Goal: Transaction & Acquisition: Purchase product/service

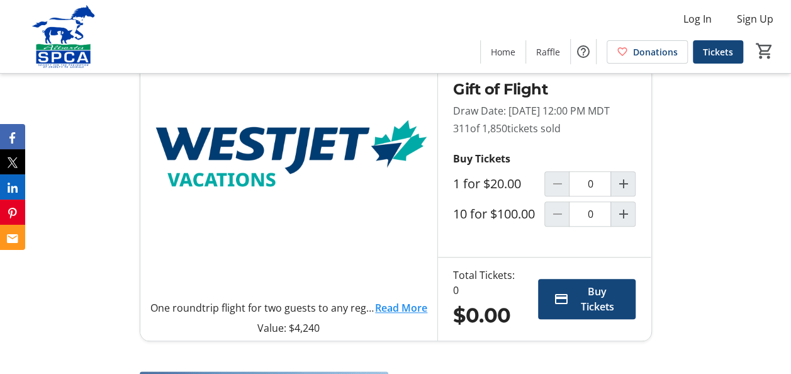
scroll to position [378, 0]
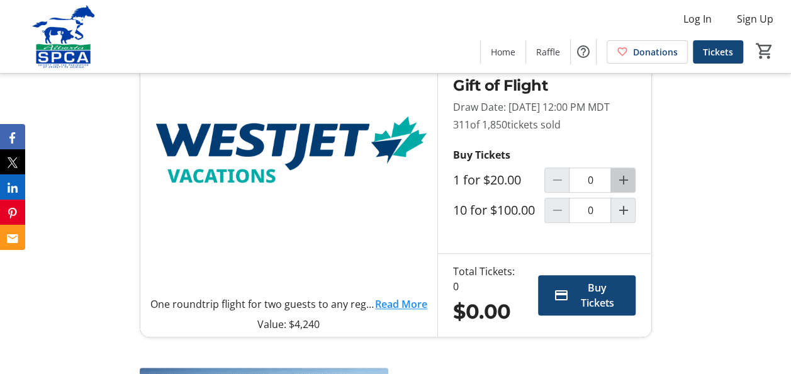
click at [622, 188] on mat-icon "Increment by one" at bounding box center [622, 179] width 15 height 15
type input "1"
click at [577, 310] on span "Buy Tickets" at bounding box center [596, 295] width 47 height 30
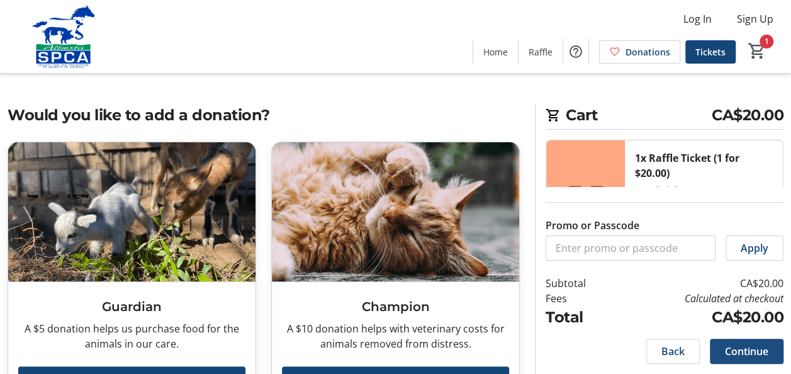
click at [745, 351] on span "Continue" at bounding box center [746, 351] width 43 height 15
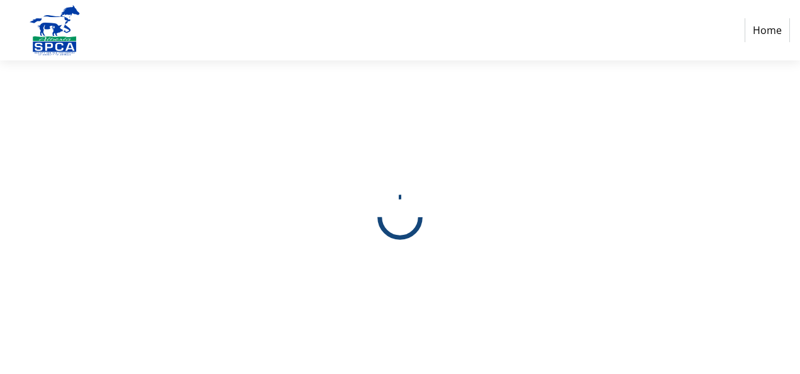
select select "CA"
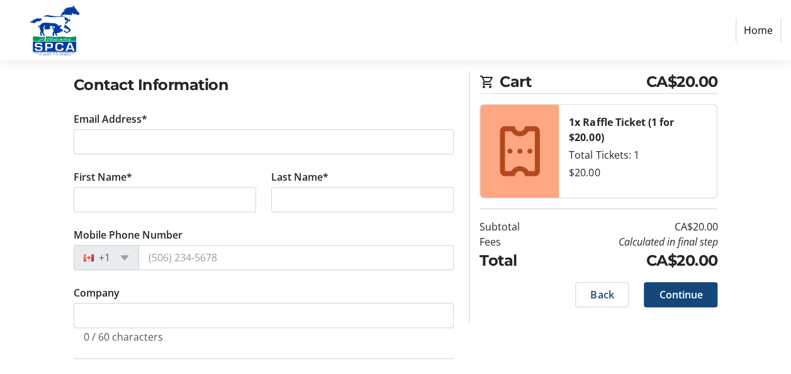
scroll to position [126, 0]
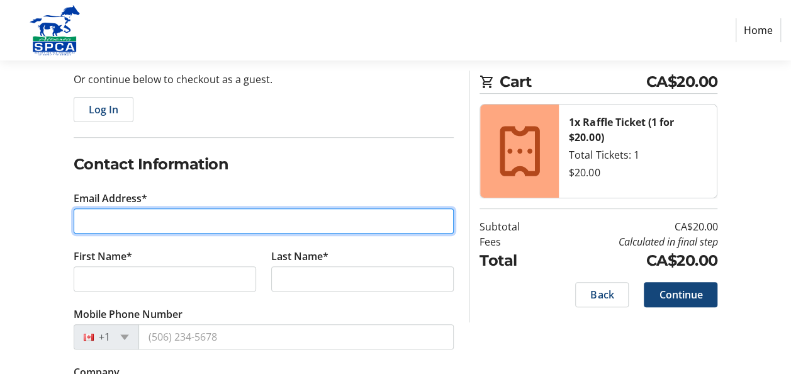
click at [138, 223] on input "Email Address*" at bounding box center [264, 220] width 381 height 25
type input "[PERSON_NAME][EMAIL_ADDRESS][DOMAIN_NAME]"
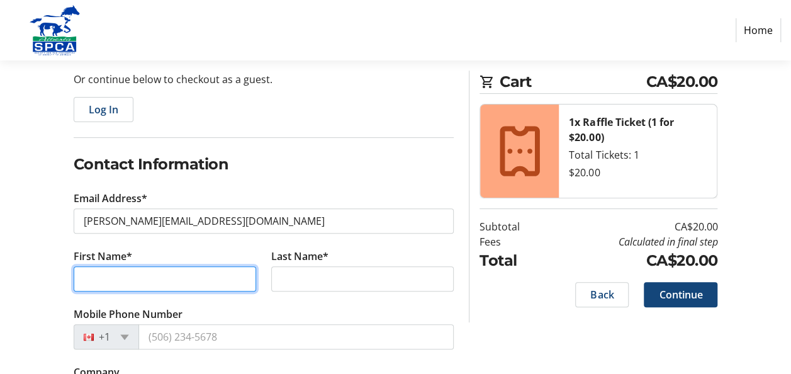
type input "[PERSON_NAME]"
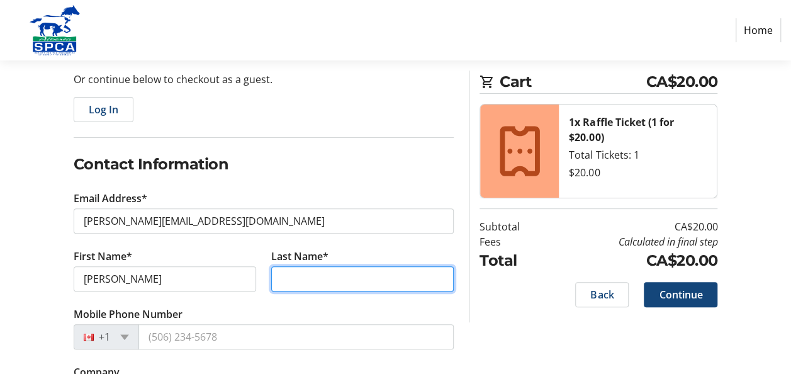
type input "Jammaz"
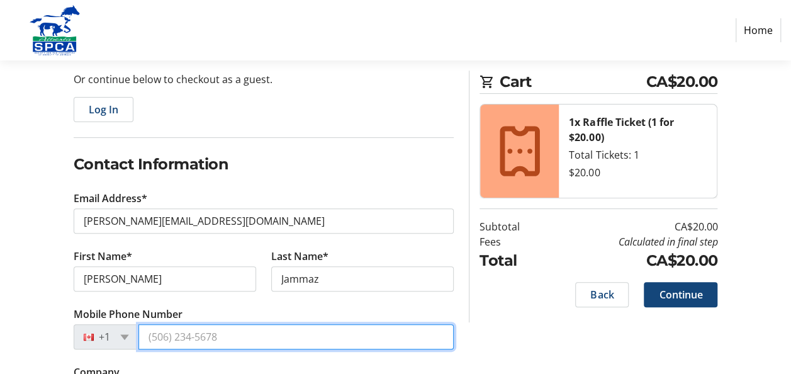
type input "[PHONE_NUMBER]"
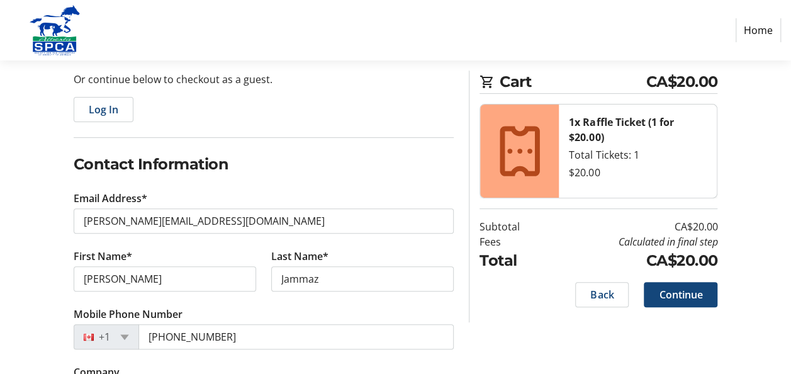
type input "Elevate Aviation"
type input "[STREET_ADDRESS][PERSON_NAME]"
type input "[GEOGRAPHIC_DATA]"
select select "AB"
type input "T6M 0M2"
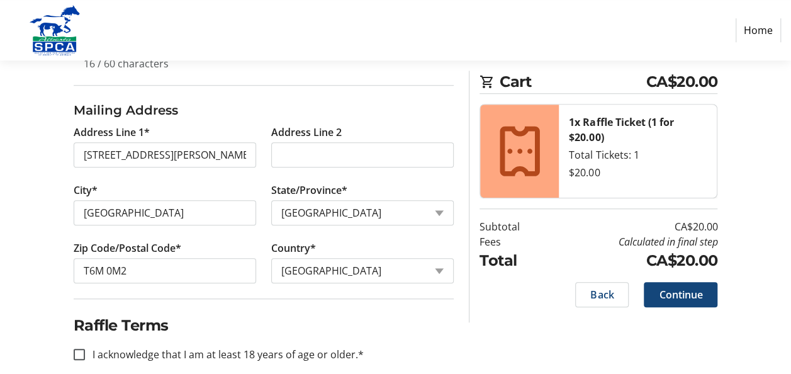
scroll to position [493, 0]
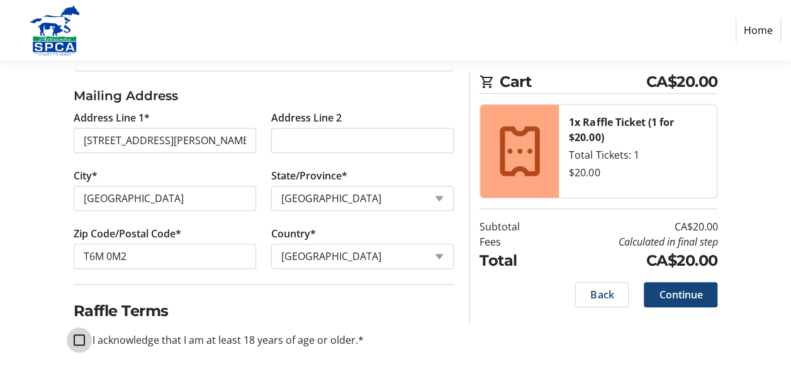
click at [84, 334] on input "I acknowledge that I am at least 18 years of age or older.*" at bounding box center [79, 339] width 11 height 11
checkbox input "true"
click at [689, 290] on span "Continue" at bounding box center [680, 294] width 43 height 15
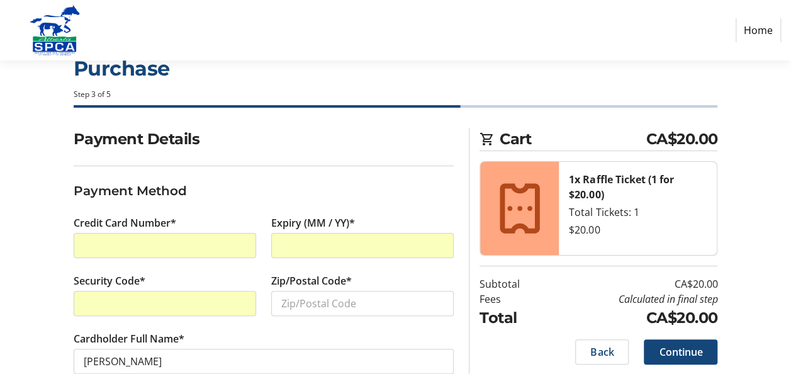
scroll to position [63, 0]
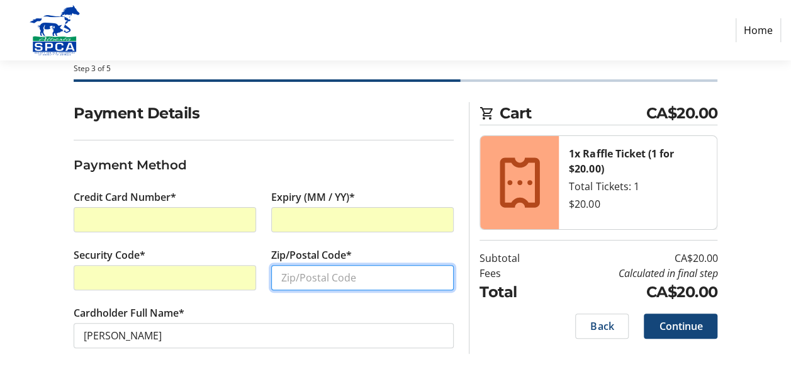
click at [321, 281] on input "Zip/Postal Code*" at bounding box center [362, 277] width 182 height 25
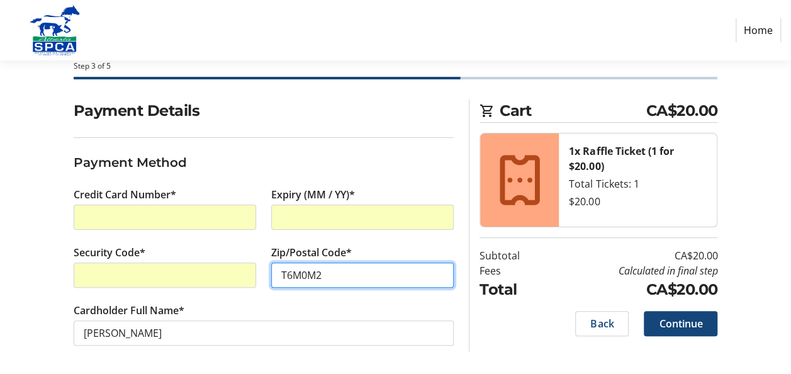
scroll to position [65, 0]
type input "T6M0M2"
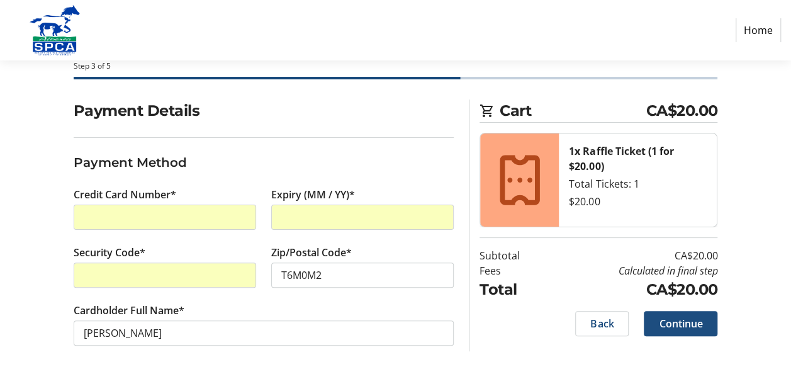
click at [690, 317] on span "Continue" at bounding box center [680, 323] width 43 height 15
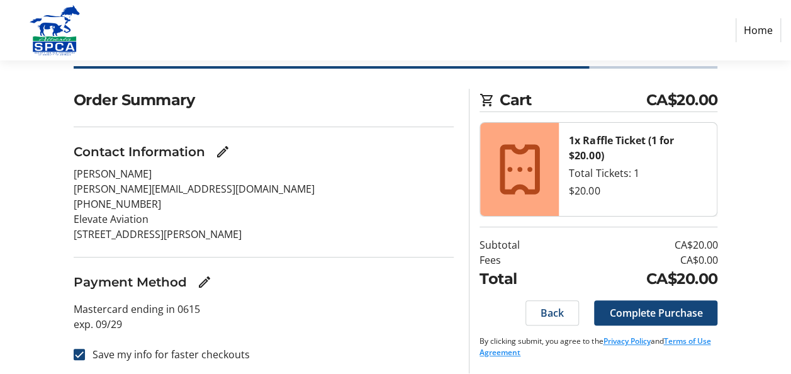
scroll to position [79, 0]
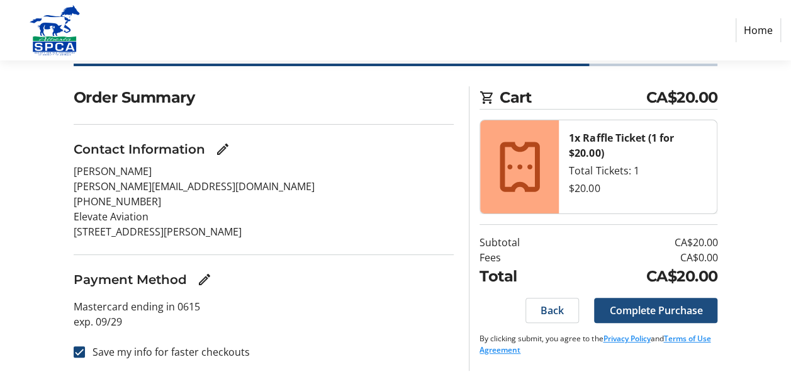
click at [672, 307] on span "Complete Purchase" at bounding box center [655, 310] width 93 height 15
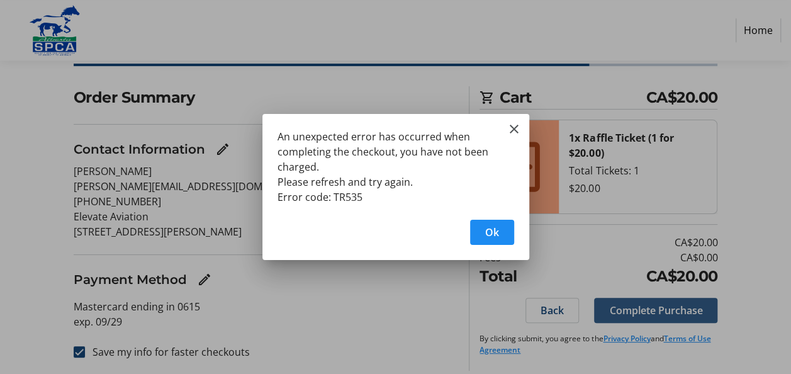
scroll to position [0, 0]
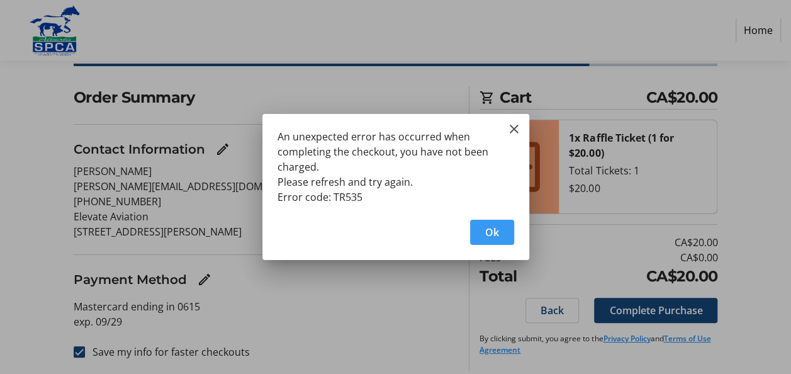
click at [485, 235] on span "Ok" at bounding box center [492, 232] width 14 height 15
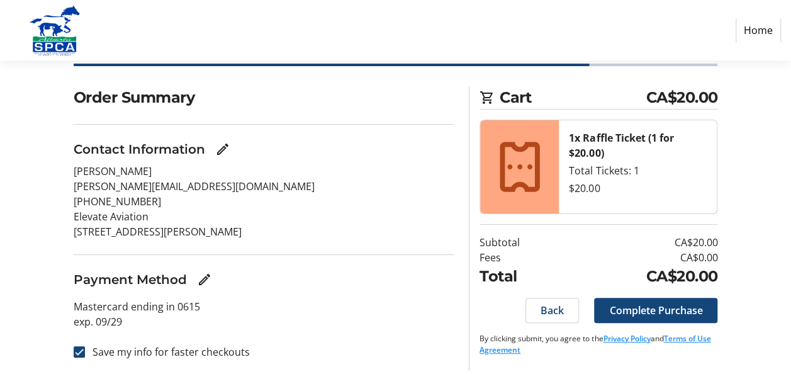
scroll to position [79, 0]
click at [160, 210] on p "Elevate Aviation" at bounding box center [264, 216] width 381 height 15
click at [229, 149] on mat-icon "Edit Contact Information" at bounding box center [222, 149] width 15 height 15
select select "AB"
select select "CA"
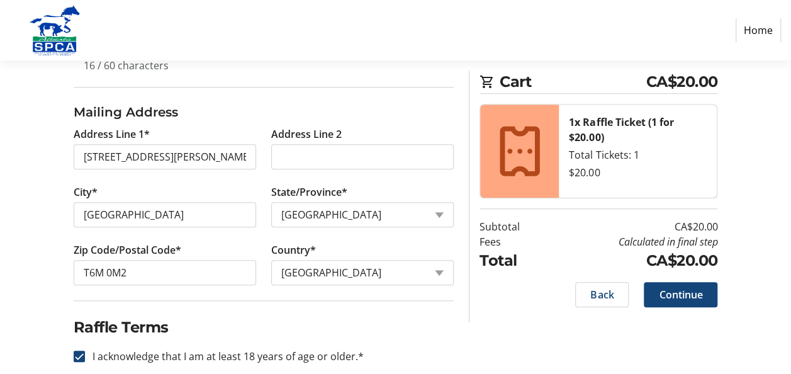
scroll to position [493, 0]
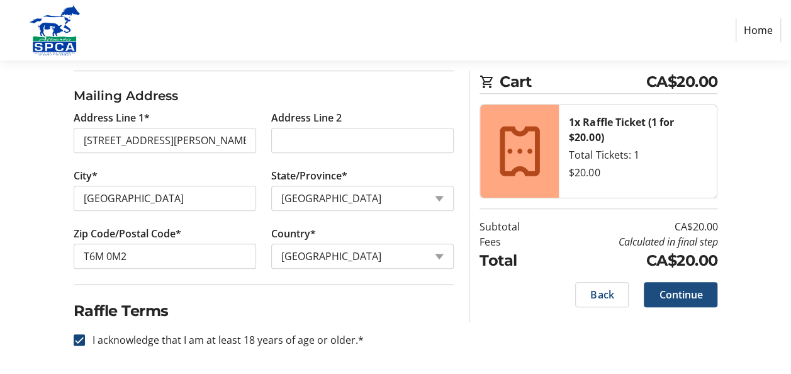
click at [680, 296] on span "Continue" at bounding box center [680, 294] width 43 height 15
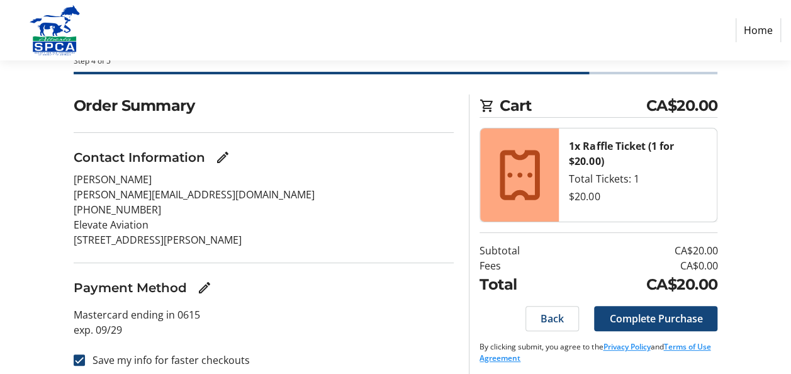
scroll to position [79, 0]
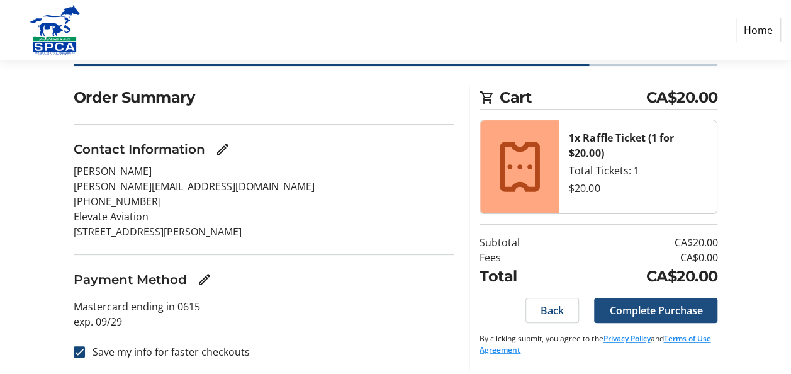
click at [639, 307] on span "Complete Purchase" at bounding box center [655, 310] width 93 height 15
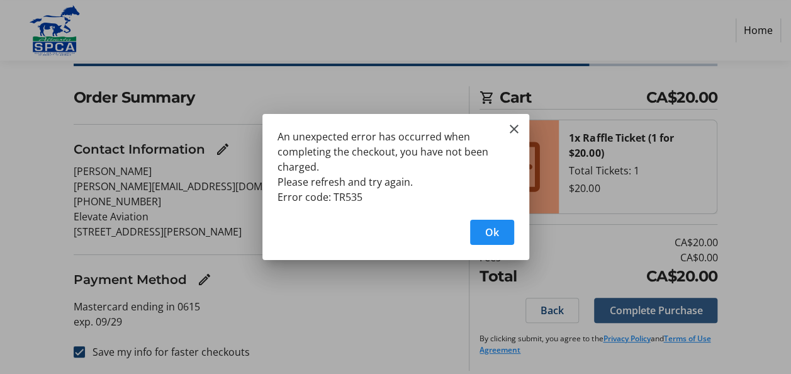
scroll to position [0, 0]
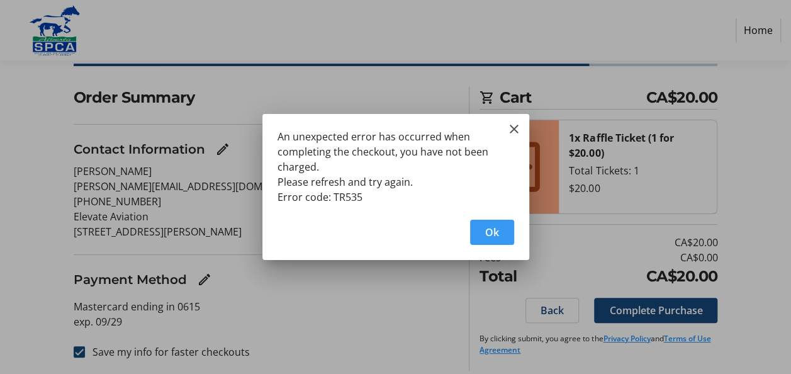
click at [484, 232] on span "button" at bounding box center [492, 232] width 44 height 30
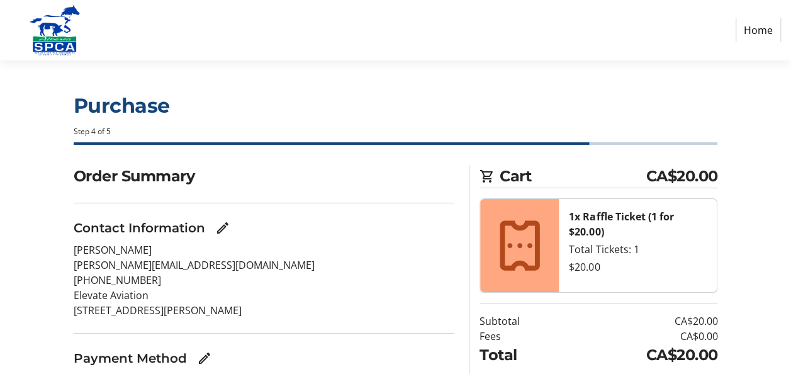
scroll to position [79, 0]
